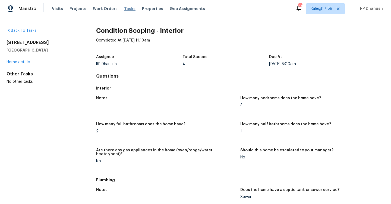
click at [124, 9] on span "Tasks" at bounding box center [129, 9] width 11 height 4
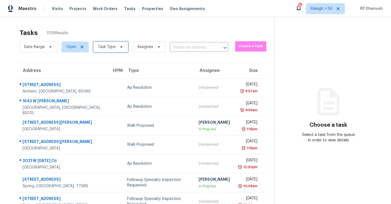
click at [110, 47] on span "Task Type" at bounding box center [107, 46] width 18 height 5
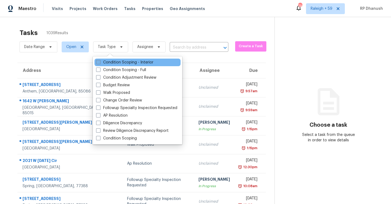
click at [110, 61] on label "Condition Scoping - Interior" at bounding box center [124, 62] width 57 height 5
click at [100, 61] on input "Condition Scoping - Interior" at bounding box center [98, 62] width 4 height 4
checkbox input "true"
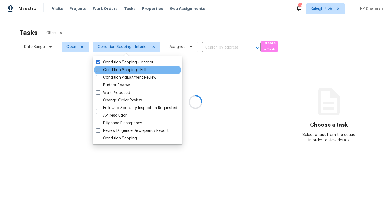
click at [110, 71] on label "Condition Scoping - Full" at bounding box center [121, 69] width 50 height 5
click at [100, 71] on input "Condition Scoping - Full" at bounding box center [98, 69] width 4 height 4
checkbox input "true"
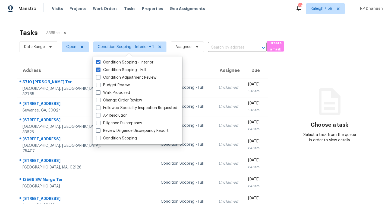
click at [147, 28] on div "Tasks 336 Results" at bounding box center [148, 33] width 257 height 14
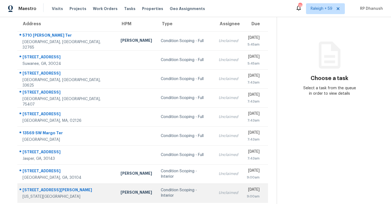
scroll to position [22, 0]
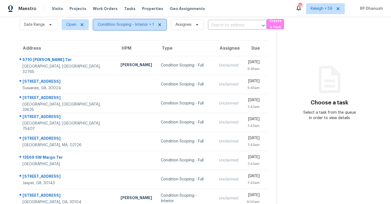
click at [137, 24] on span "Condition Scoping - Interior + 1" at bounding box center [126, 24] width 56 height 5
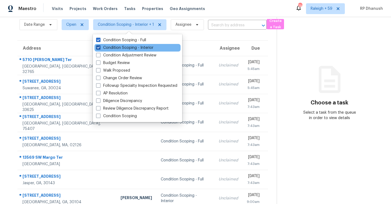
click at [135, 48] on label "Condition Scoping - Interior" at bounding box center [124, 47] width 57 height 5
click at [100, 48] on input "Condition Scoping - Interior" at bounding box center [98, 47] width 4 height 4
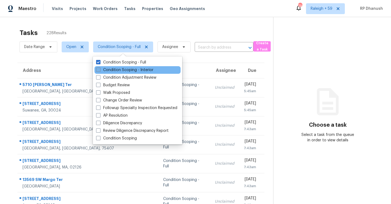
click at [101, 69] on label "Condition Scoping - Interior" at bounding box center [124, 69] width 57 height 5
click at [100, 69] on input "Condition Scoping - Interior" at bounding box center [98, 69] width 4 height 4
checkbox input "true"
